Goal: Transaction & Acquisition: Purchase product/service

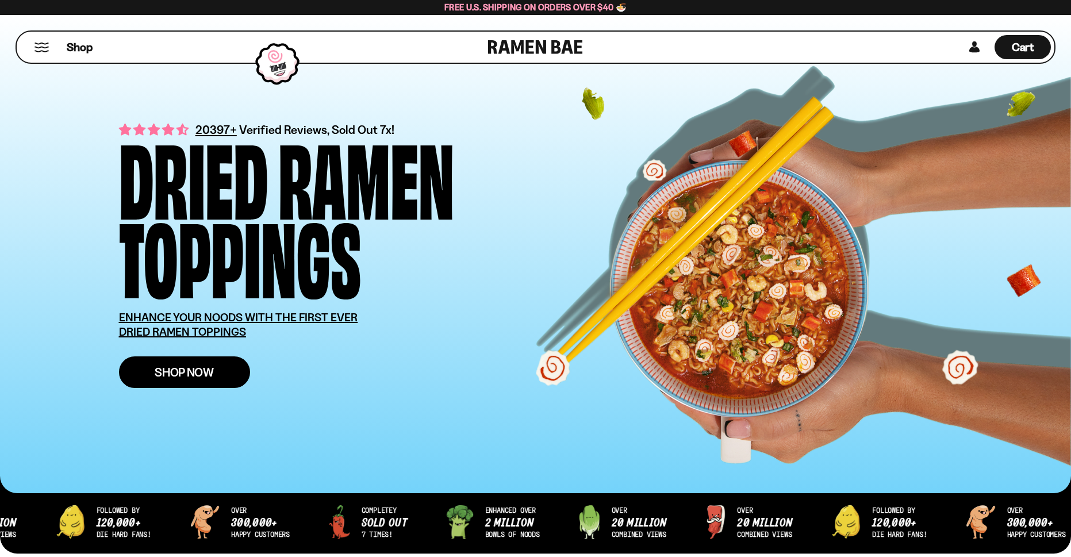
click at [174, 383] on link "Shop Now" at bounding box center [184, 372] width 131 height 32
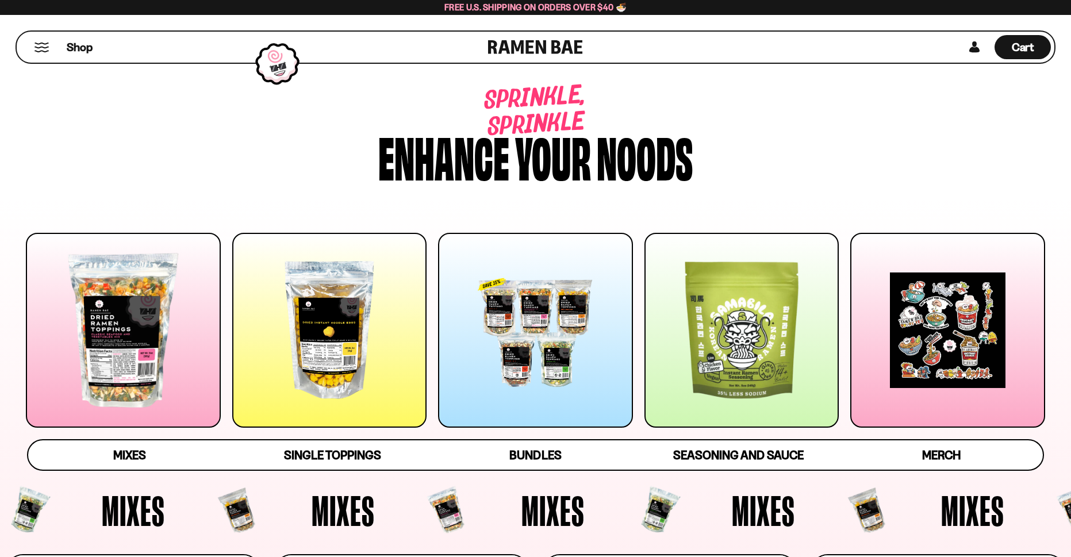
click at [47, 56] on div "Shop" at bounding box center [254, 47] width 468 height 31
click at [40, 47] on button "Mobile Menu Trigger" at bounding box center [42, 48] width 16 height 10
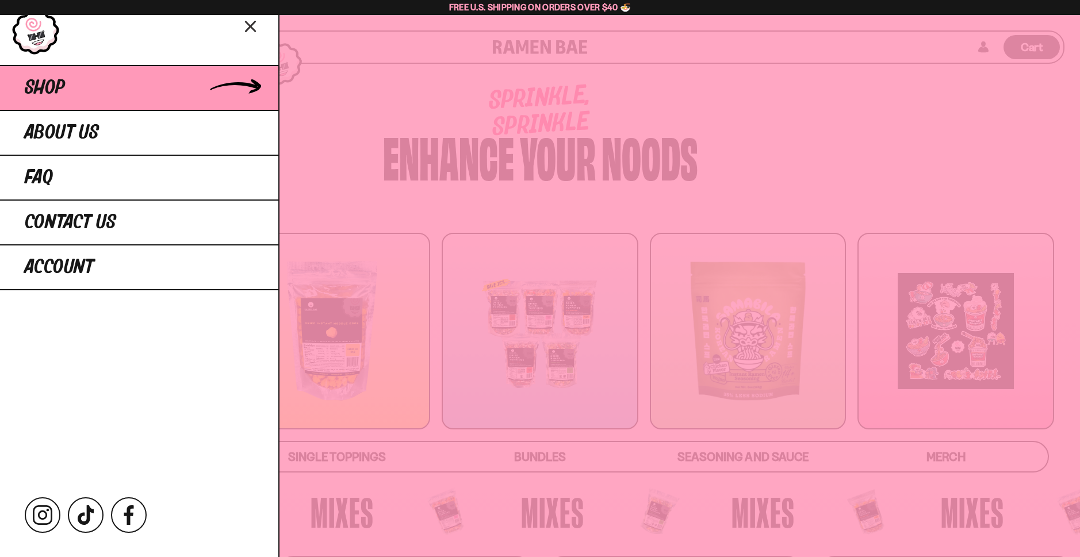
click at [57, 100] on link "Shop" at bounding box center [139, 87] width 278 height 45
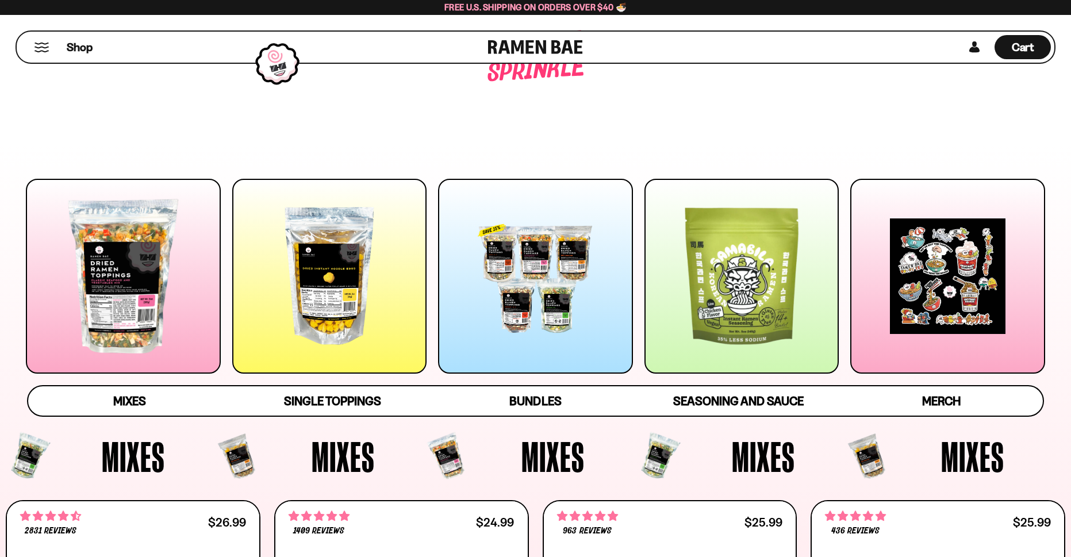
scroll to position [57, 0]
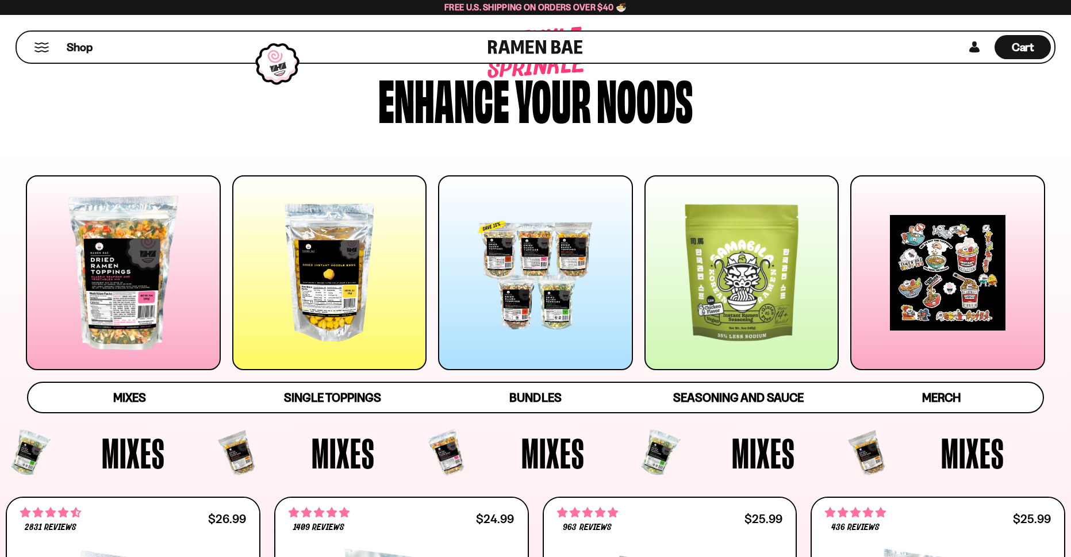
click at [112, 279] on div at bounding box center [123, 272] width 195 height 195
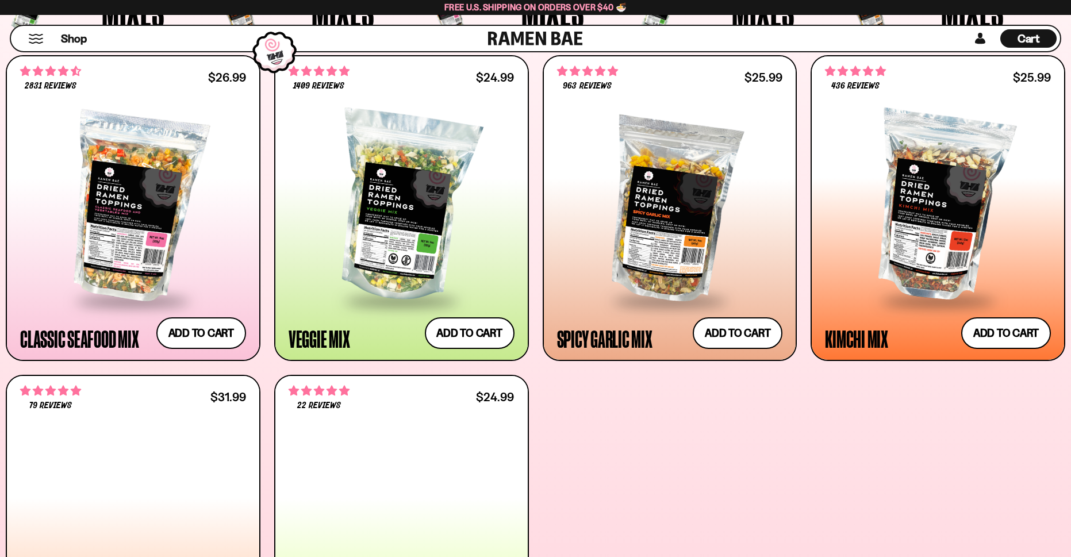
scroll to position [543, 0]
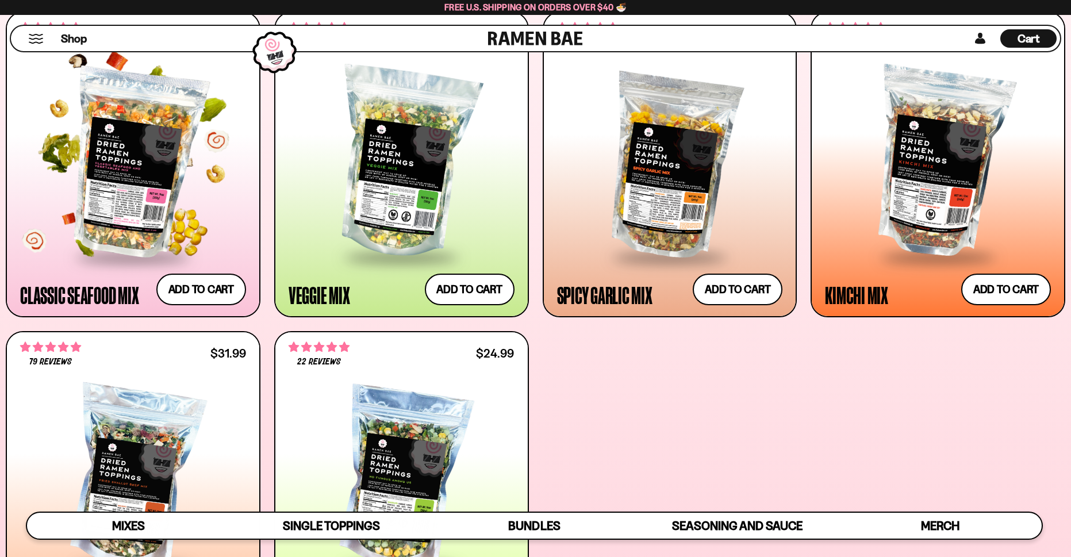
click at [118, 172] on div at bounding box center [133, 163] width 226 height 185
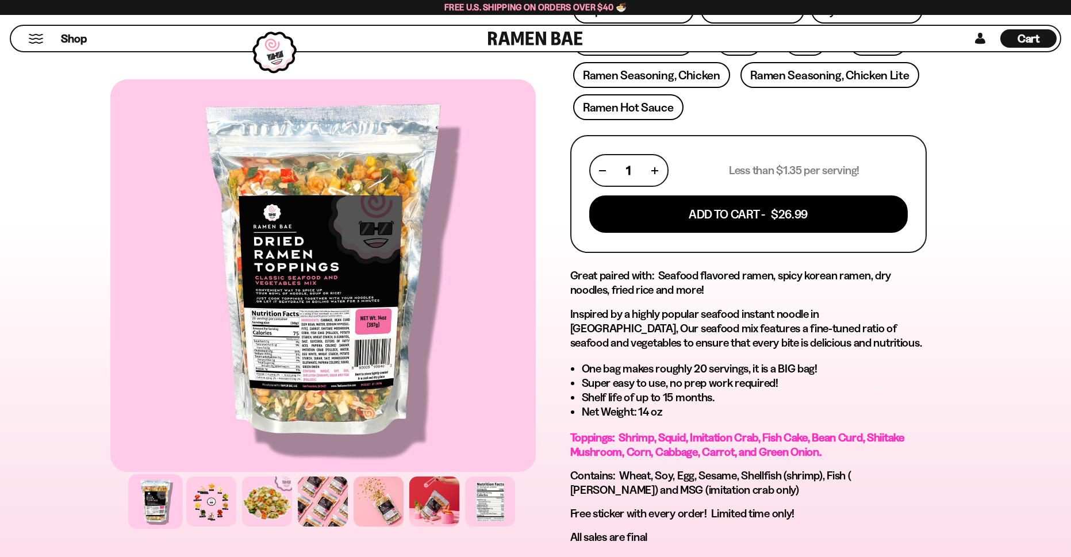
scroll to position [402, 0]
